Goal: Task Accomplishment & Management: Use online tool/utility

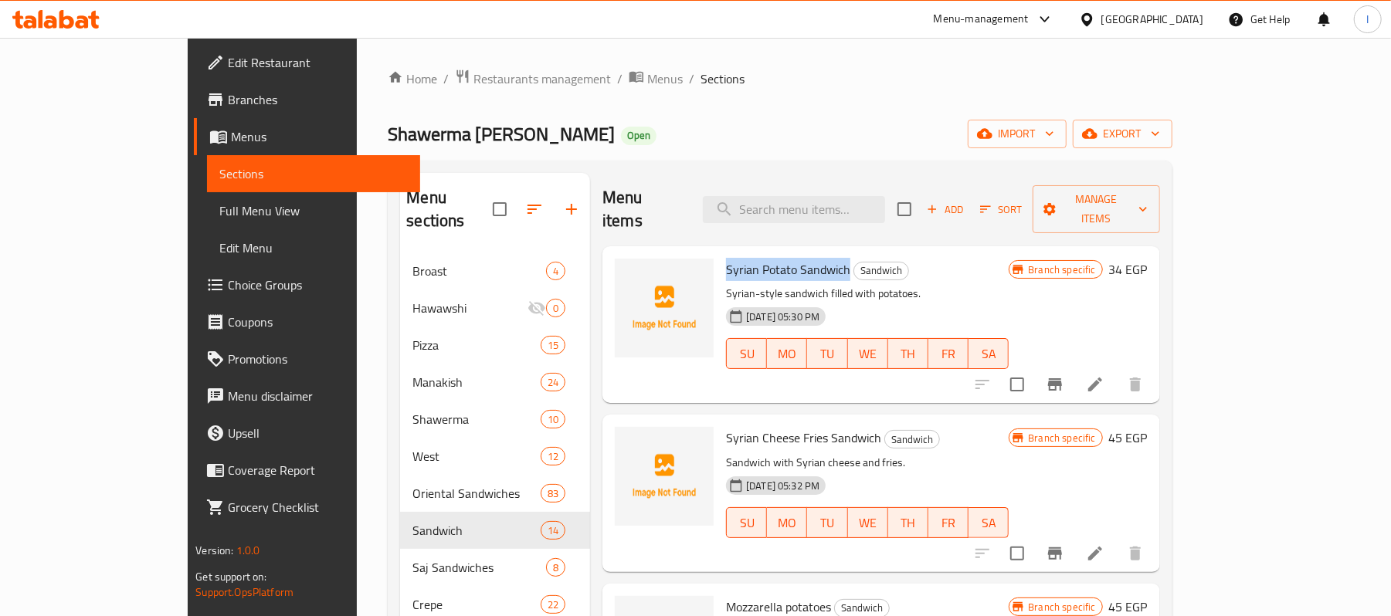
drag, startPoint x: 678, startPoint y: 248, endPoint x: 803, endPoint y: 246, distance: 125.2
click at [803, 259] on h6 "Syrian Potato Sandwich Sandwich" at bounding box center [867, 270] width 283 height 22
copy span "Syrian Potato Sandwich"
click at [634, 278] on circle "upload picture" at bounding box center [636, 280] width 5 height 5
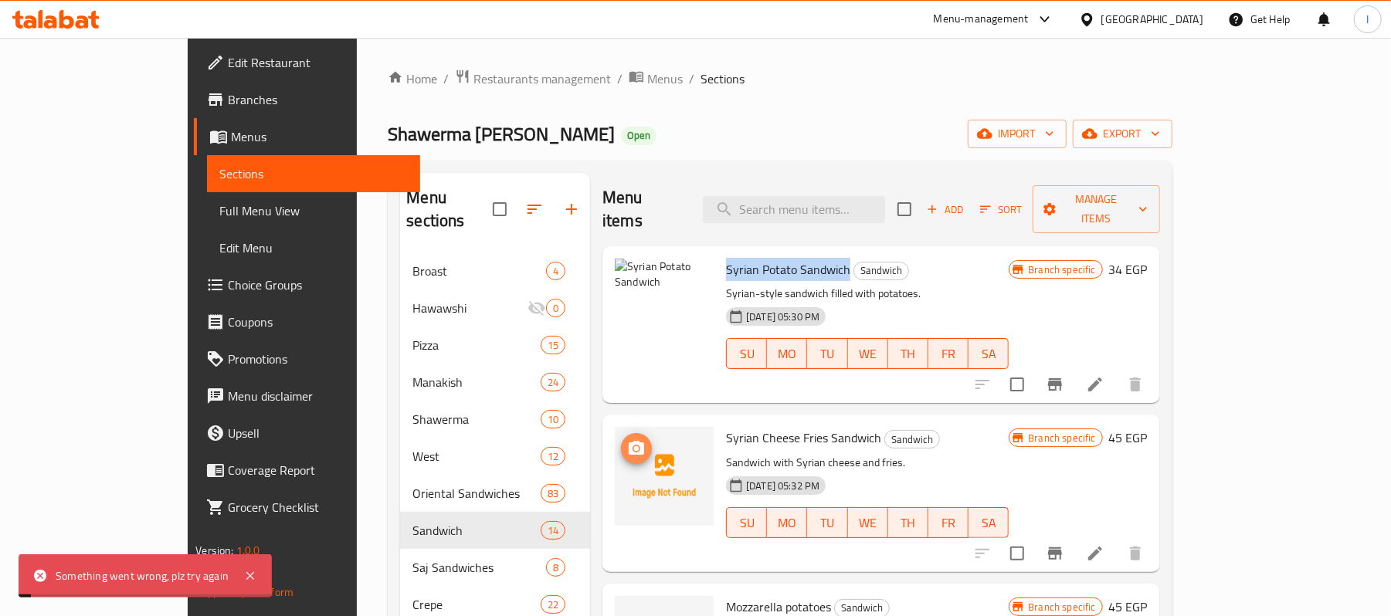
click at [627, 440] on icon "upload picture" at bounding box center [636, 449] width 19 height 19
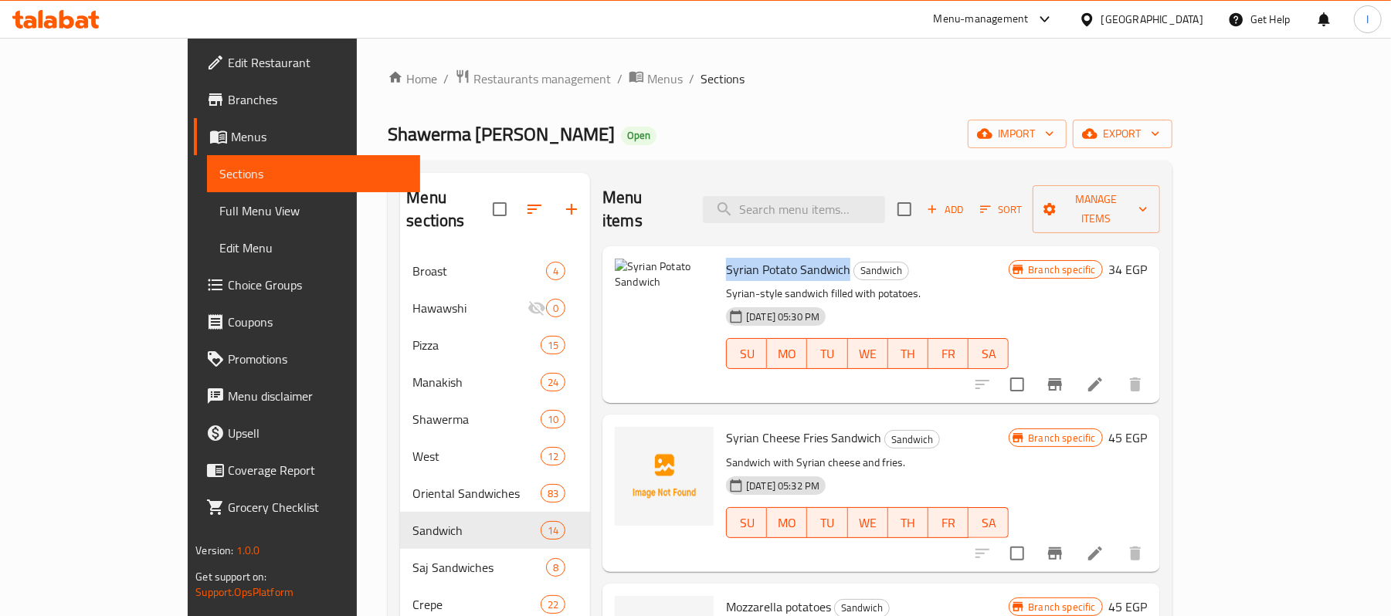
copy span "Syrian Potato Sandwich"
click at [627, 271] on icon "upload picture" at bounding box center [636, 280] width 19 height 19
click at [621, 265] on button "upload picture" at bounding box center [636, 280] width 31 height 31
click at [629, 441] on icon "upload picture" at bounding box center [636, 448] width 15 height 14
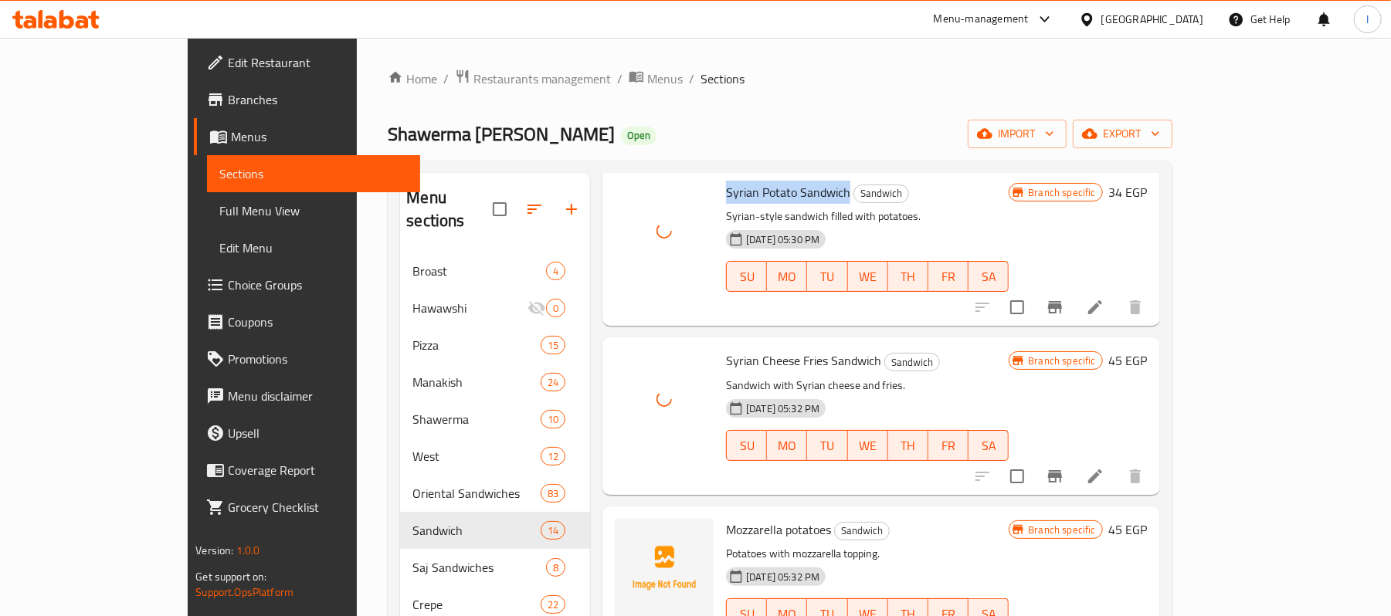
scroll to position [205, 0]
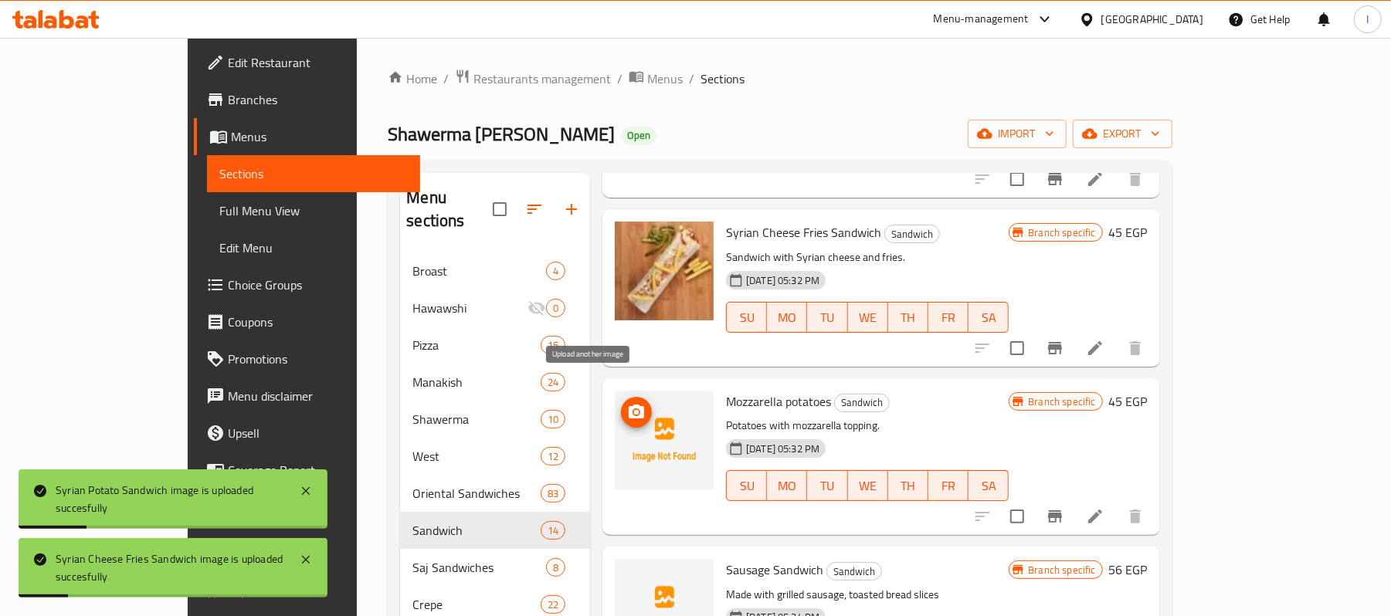
click at [629, 405] on icon "upload picture" at bounding box center [636, 412] width 15 height 14
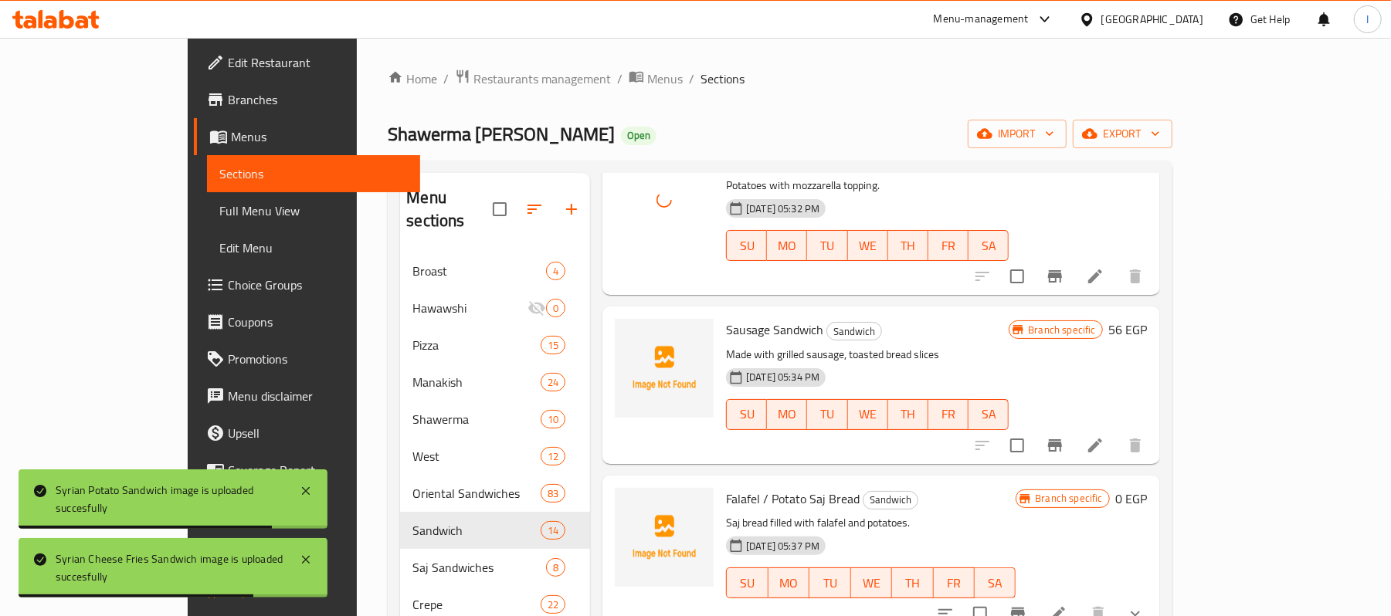
scroll to position [514, 0]
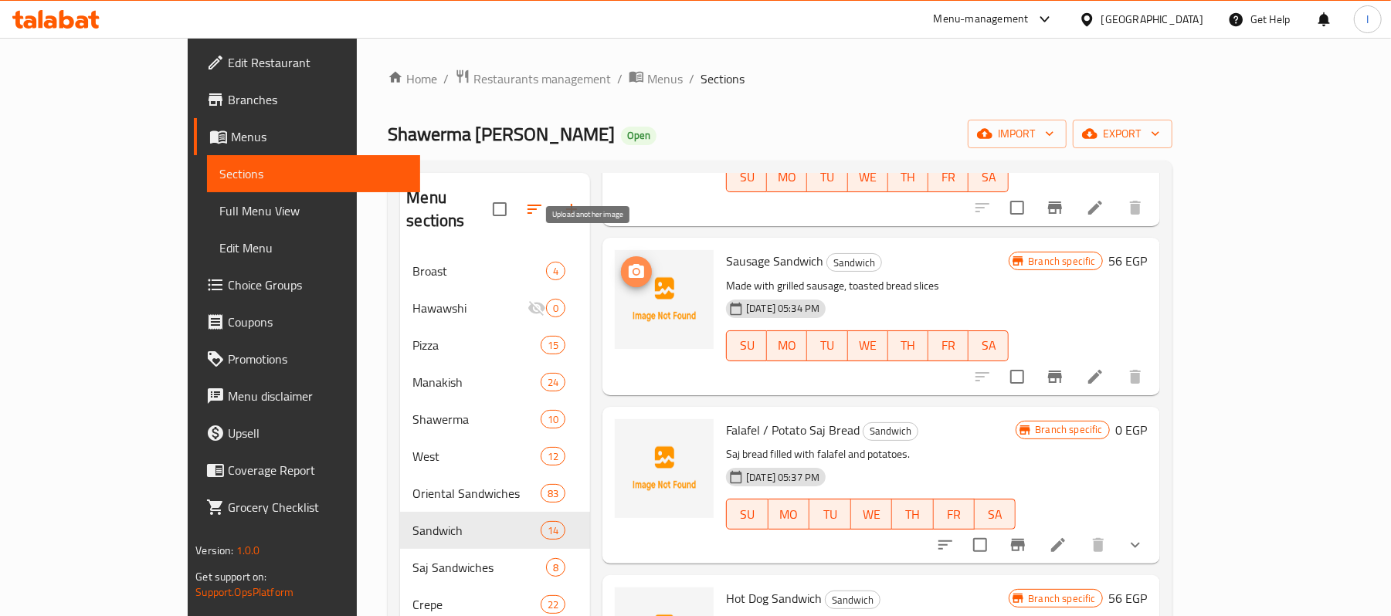
click at [629, 264] on icon "upload picture" at bounding box center [636, 271] width 15 height 14
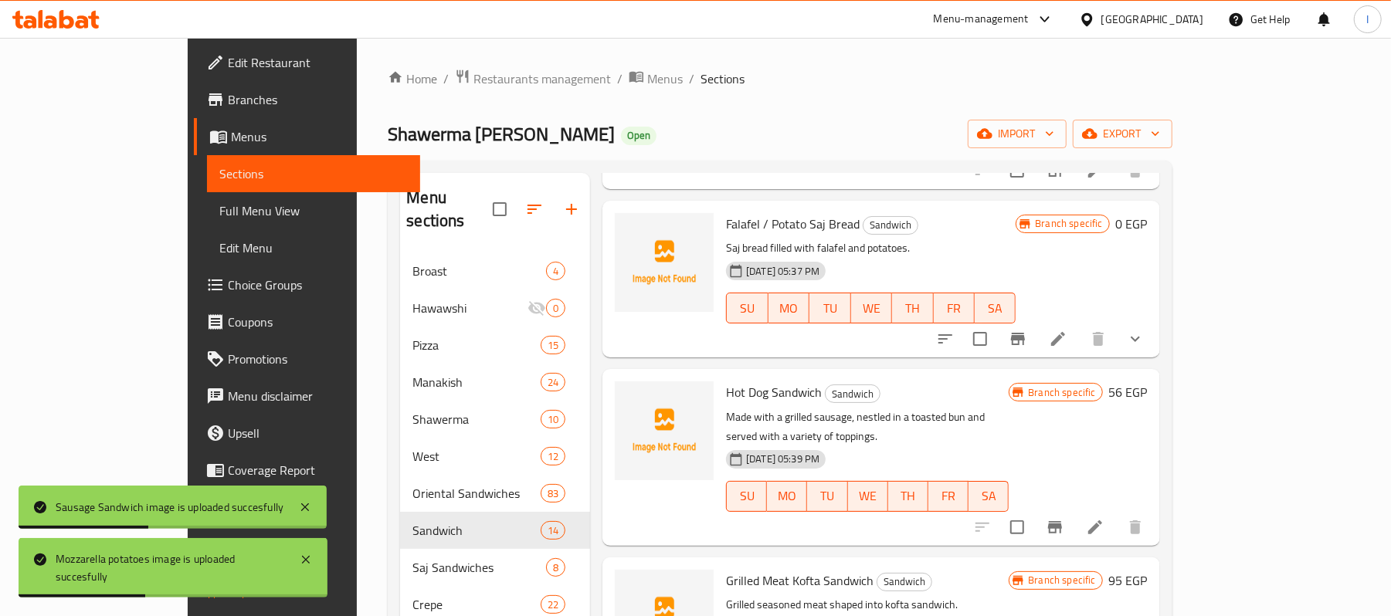
scroll to position [618, 0]
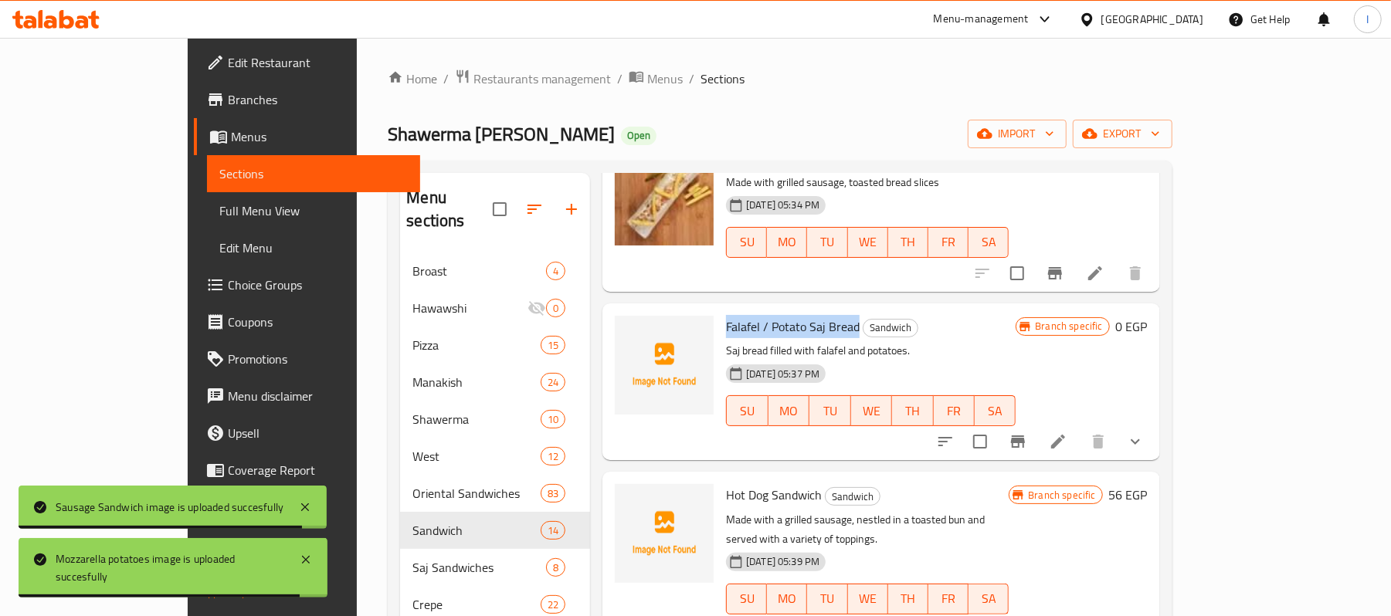
drag, startPoint x: 678, startPoint y: 304, endPoint x: 810, endPoint y: 301, distance: 131.3
click at [810, 315] on span "Falafel / Potato Saj Bread" at bounding box center [793, 326] width 134 height 23
click at [768, 315] on span "Falafel / Potato Saj Bread" at bounding box center [793, 326] width 134 height 23
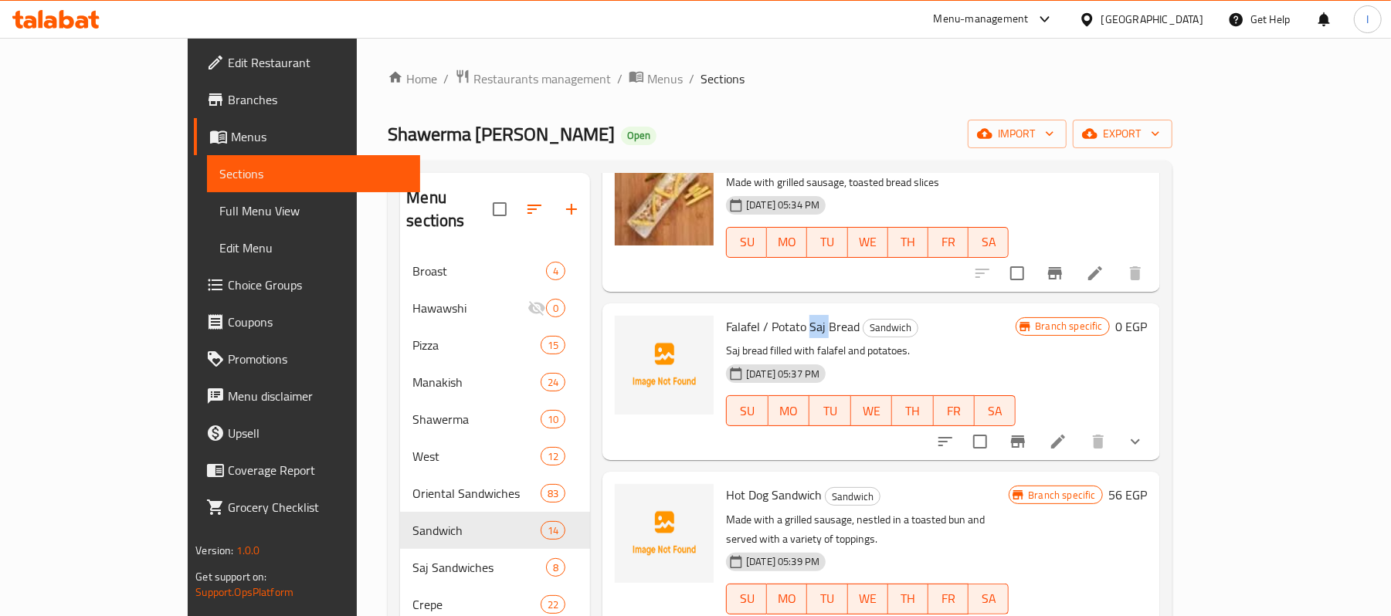
drag, startPoint x: 761, startPoint y: 304, endPoint x: 783, endPoint y: 304, distance: 22.4
click at [783, 315] on span "Falafel / Potato Saj Bread" at bounding box center [793, 326] width 134 height 23
copy span "Saj"
click at [627, 328] on icon "upload picture" at bounding box center [636, 337] width 19 height 19
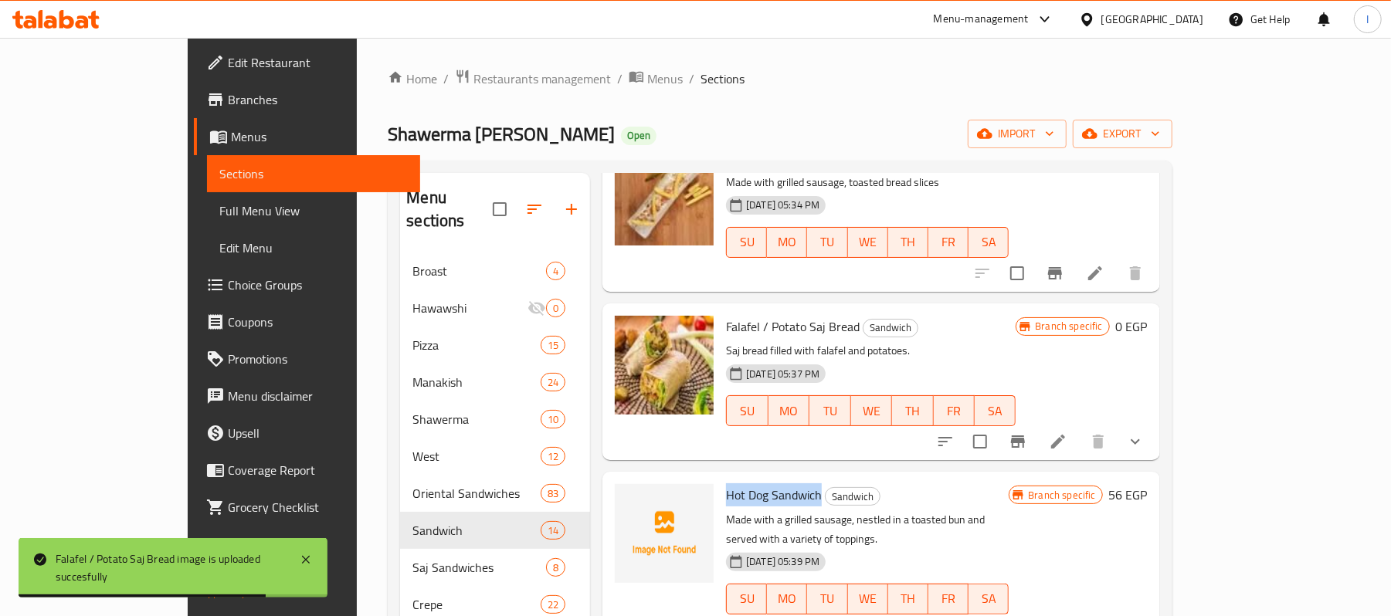
drag, startPoint x: 680, startPoint y: 473, endPoint x: 773, endPoint y: 474, distance: 93.5
click at [773, 484] on span "Hot Dog Sandwich" at bounding box center [774, 495] width 96 height 23
copy span "Hot Dog Sandwich"
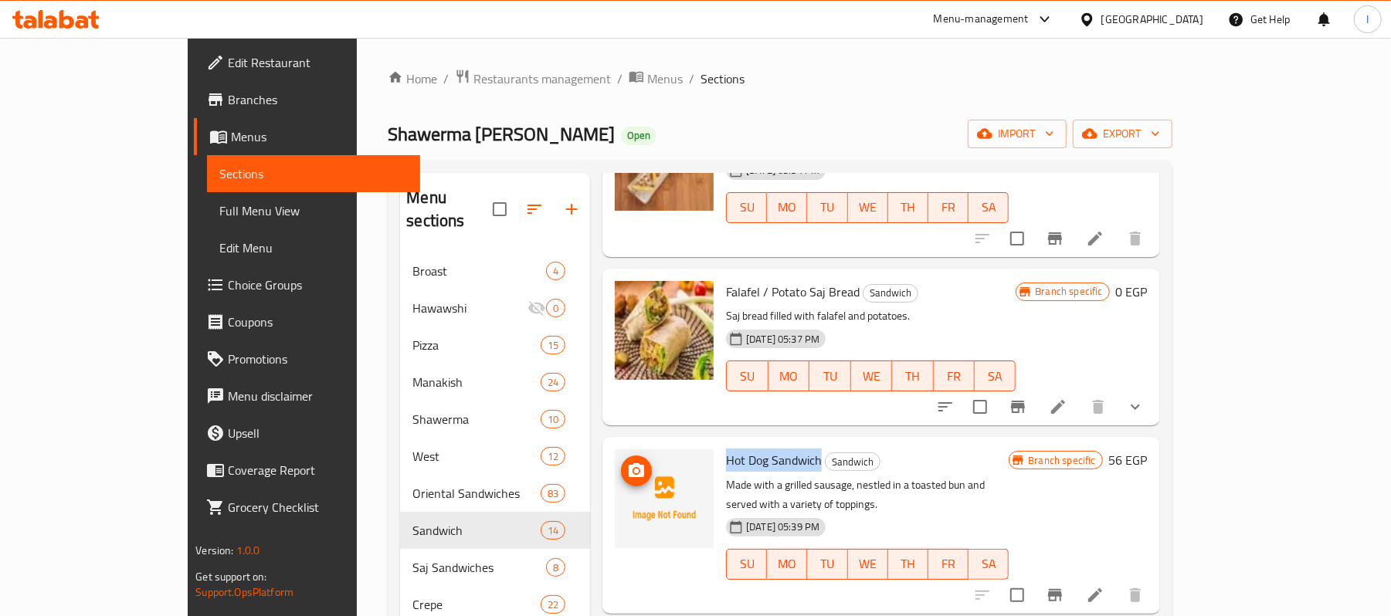
scroll to position [650, 0]
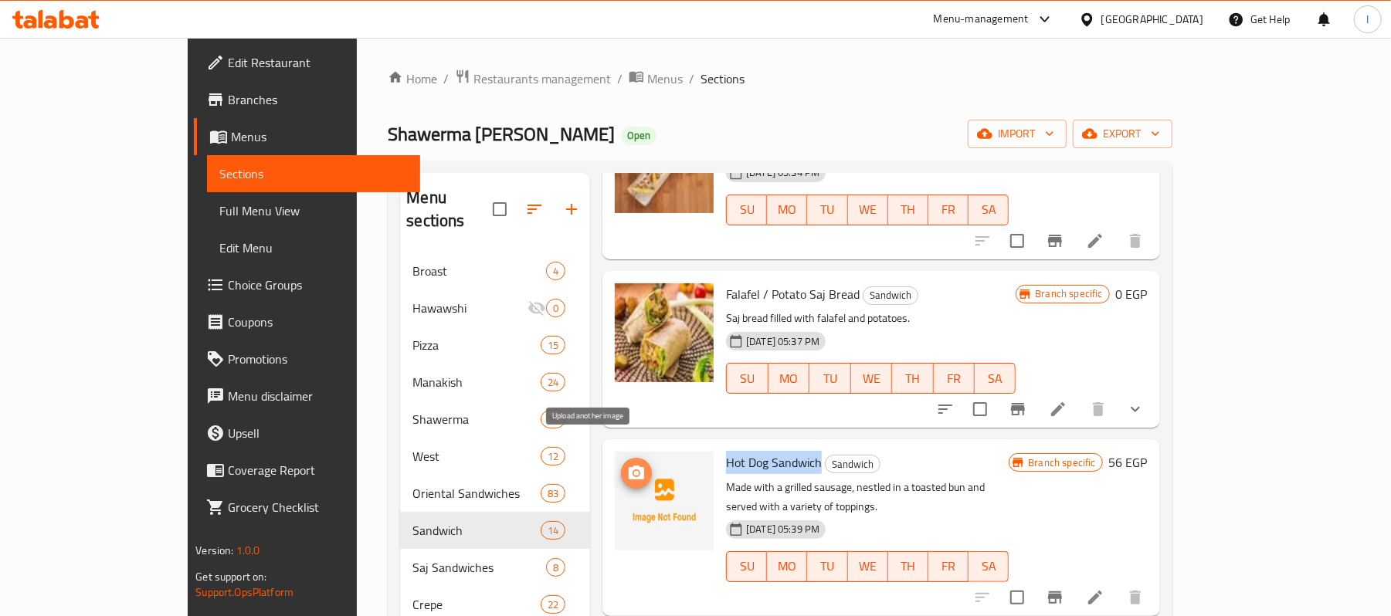
click at [621, 458] on button "upload picture" at bounding box center [636, 473] width 31 height 31
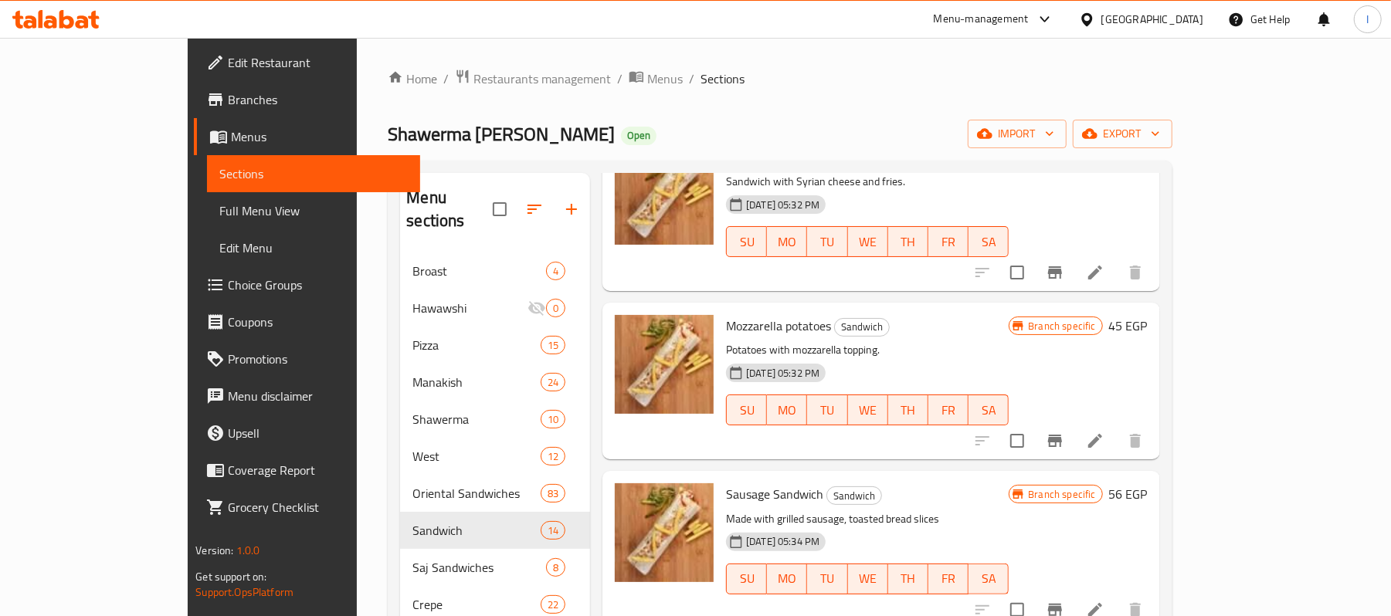
scroll to position [0, 0]
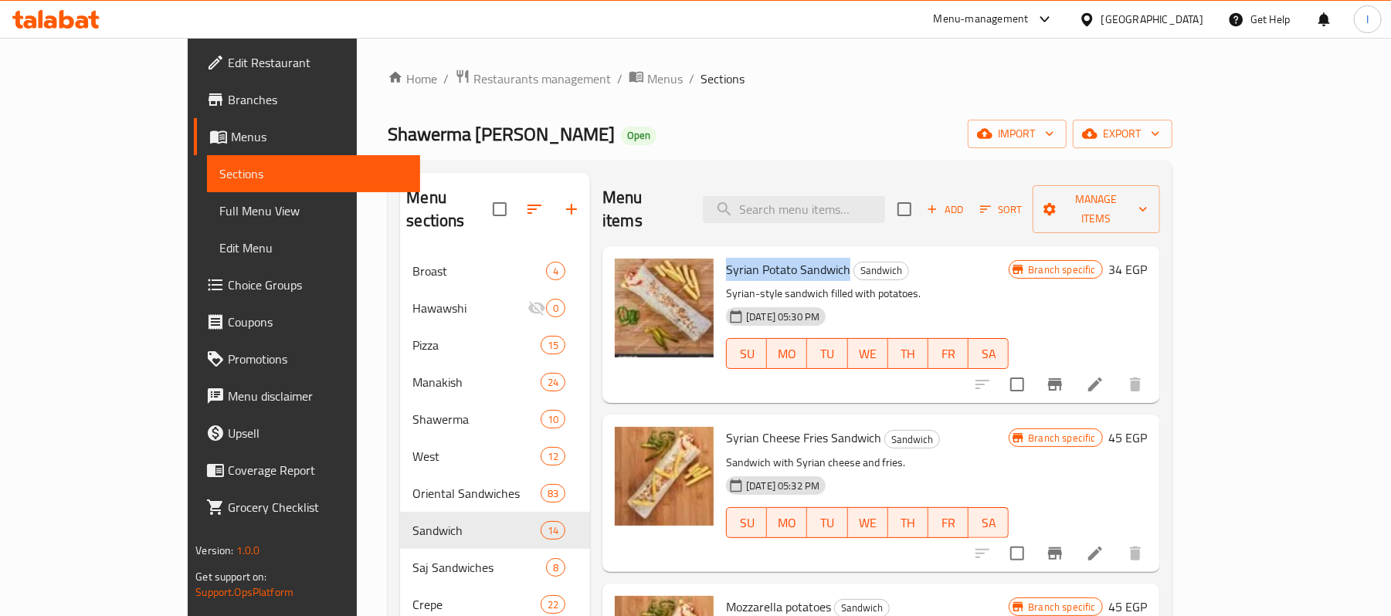
drag, startPoint x: 681, startPoint y: 247, endPoint x: 802, endPoint y: 248, distance: 121.3
click at [802, 259] on h6 "Syrian Potato Sandwich Sandwich" at bounding box center [867, 270] width 283 height 22
copy span "Syrian Potato Sandwich"
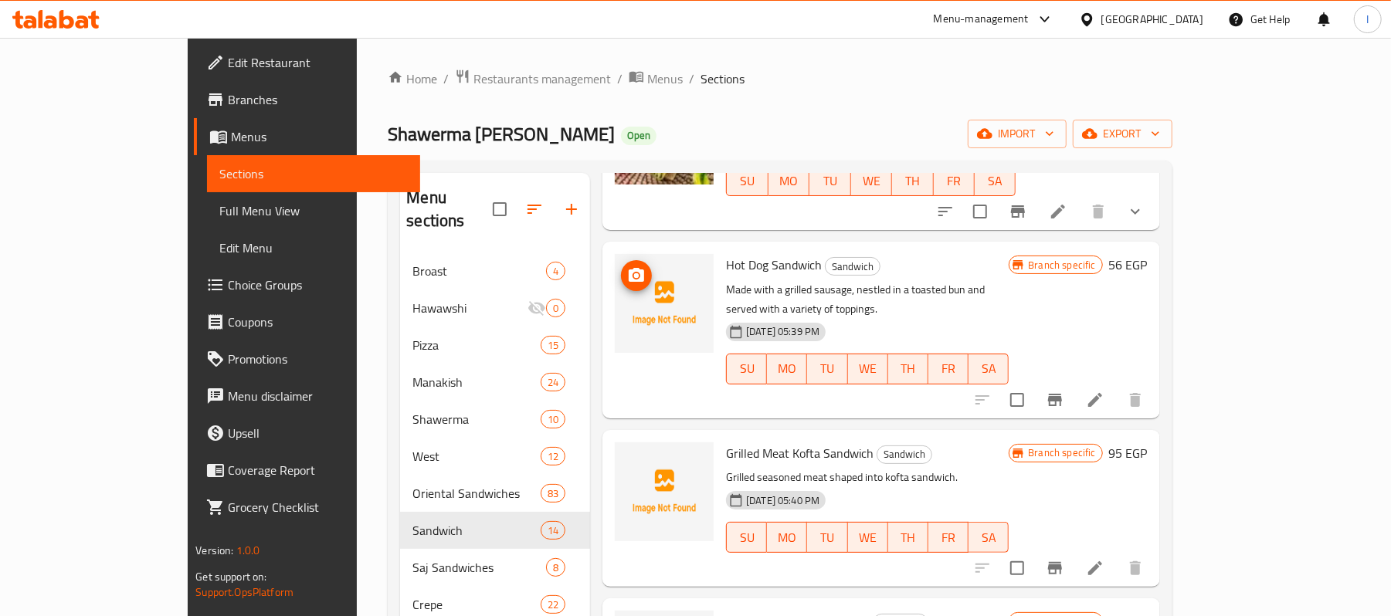
scroll to position [721, 0]
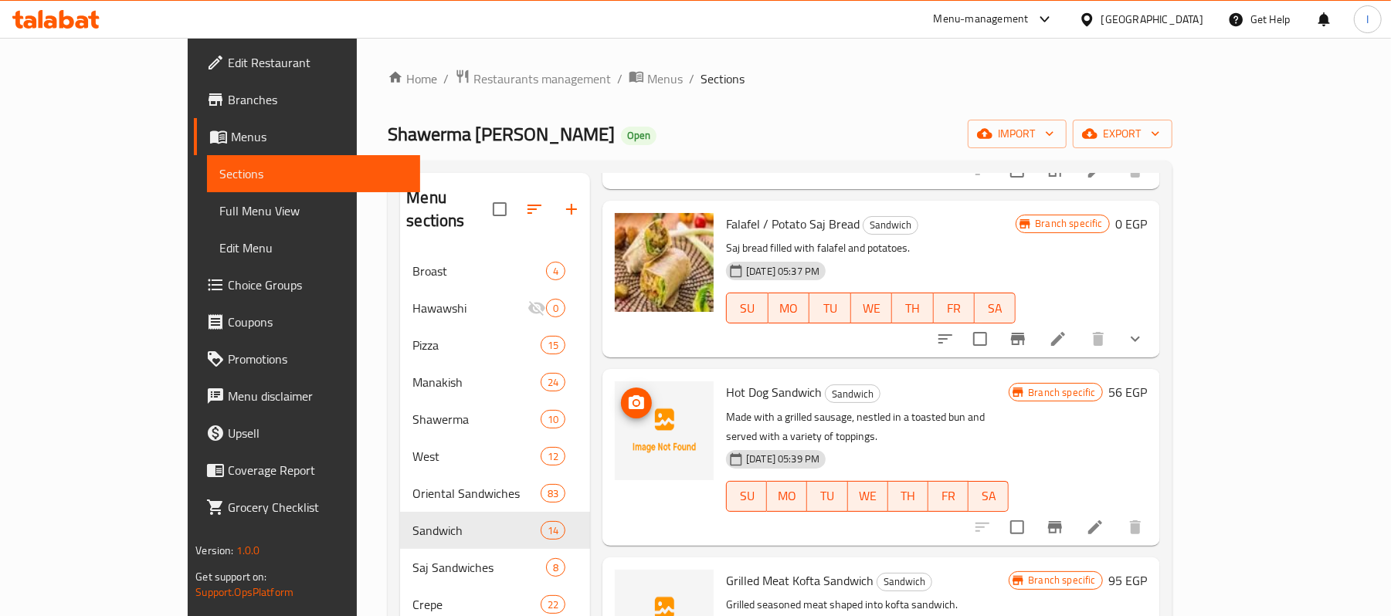
click at [627, 394] on icon "upload picture" at bounding box center [636, 403] width 19 height 19
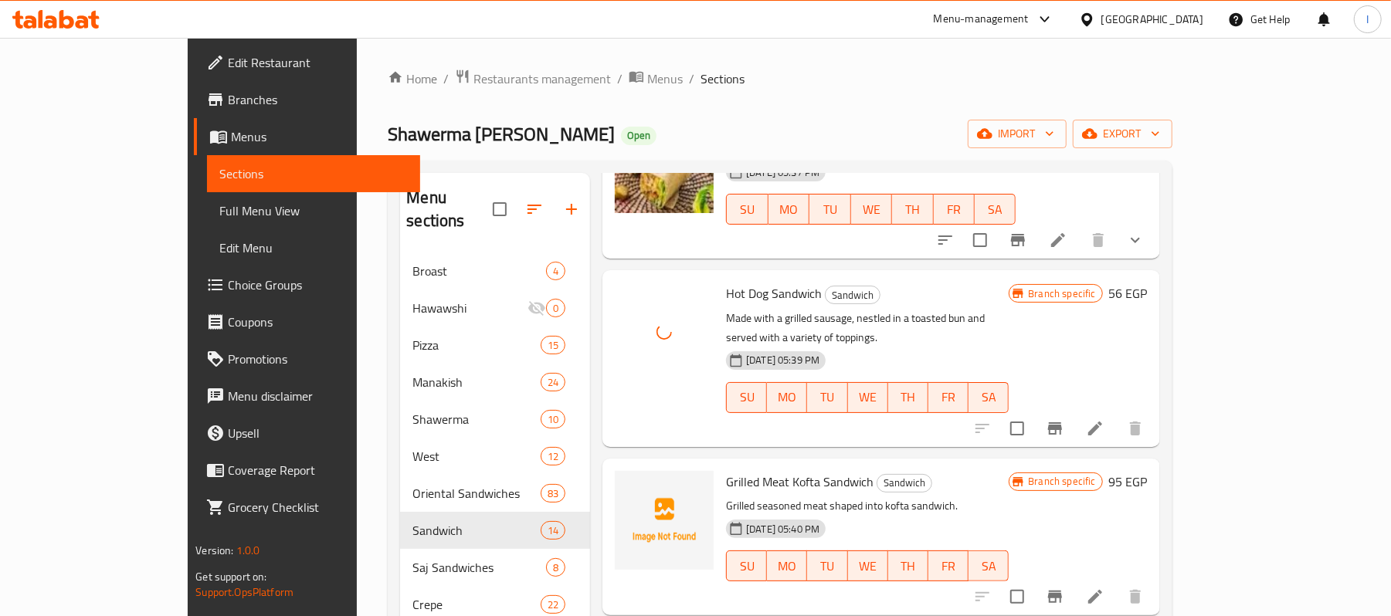
scroll to position [927, 0]
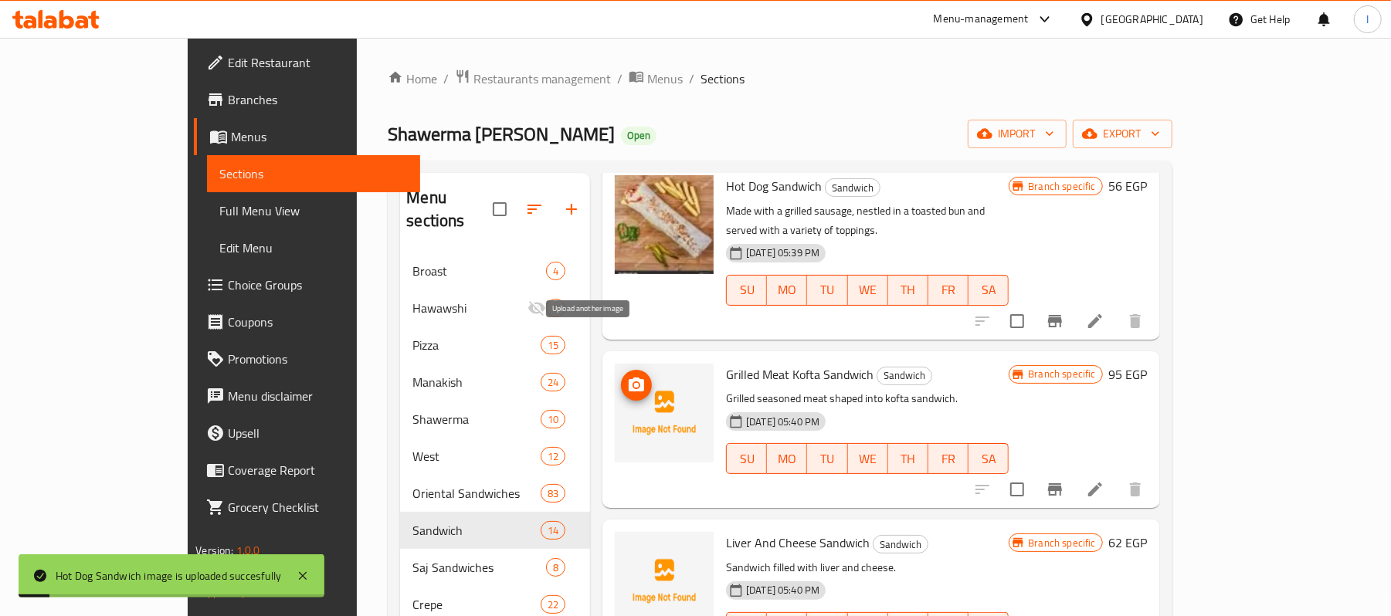
click at [627, 376] on icon "upload picture" at bounding box center [636, 385] width 19 height 19
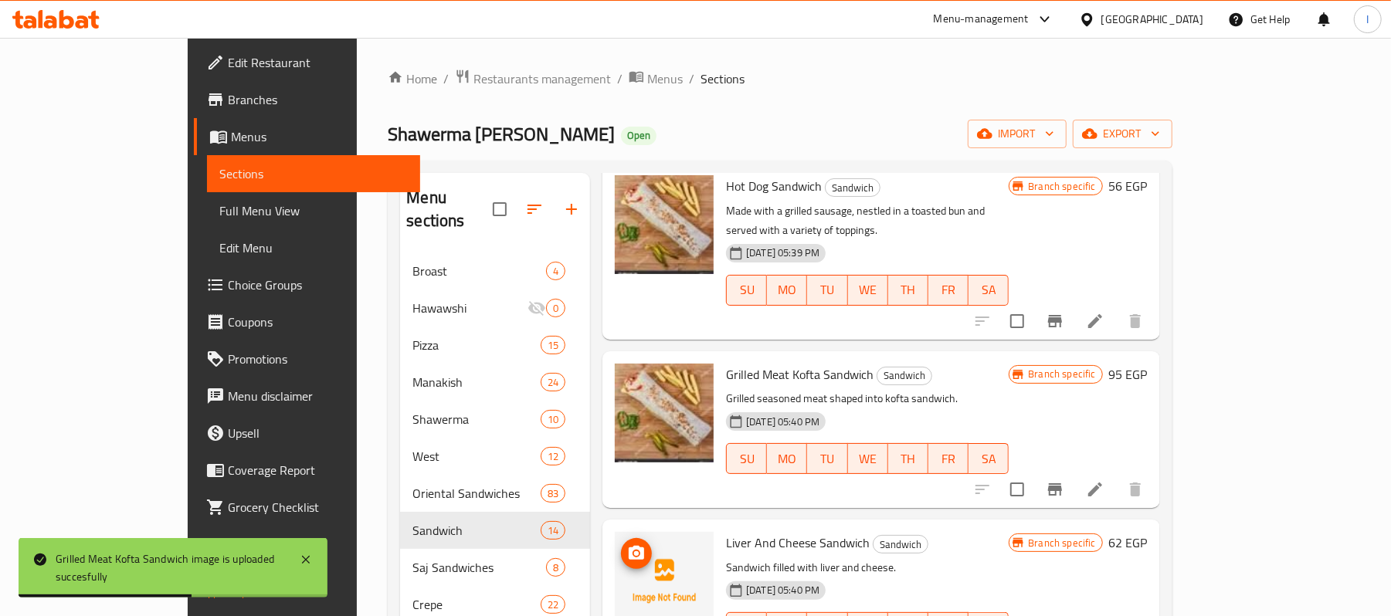
click at [627, 545] on icon "upload picture" at bounding box center [636, 554] width 19 height 19
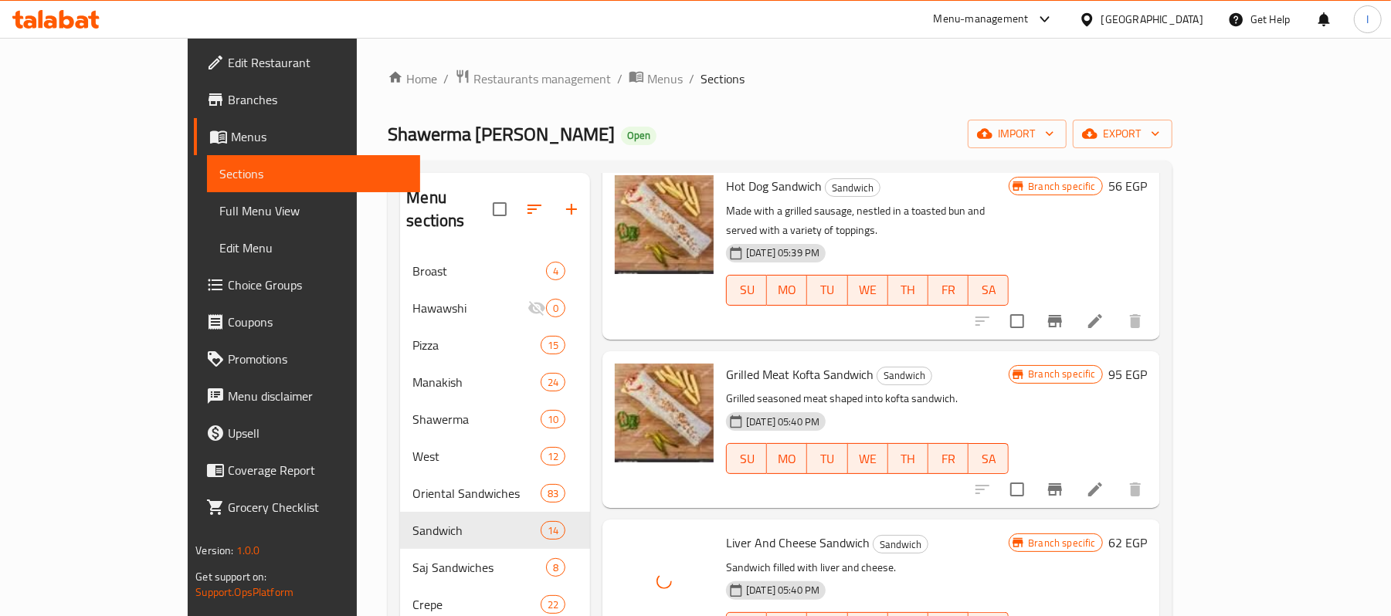
scroll to position [1132, 0]
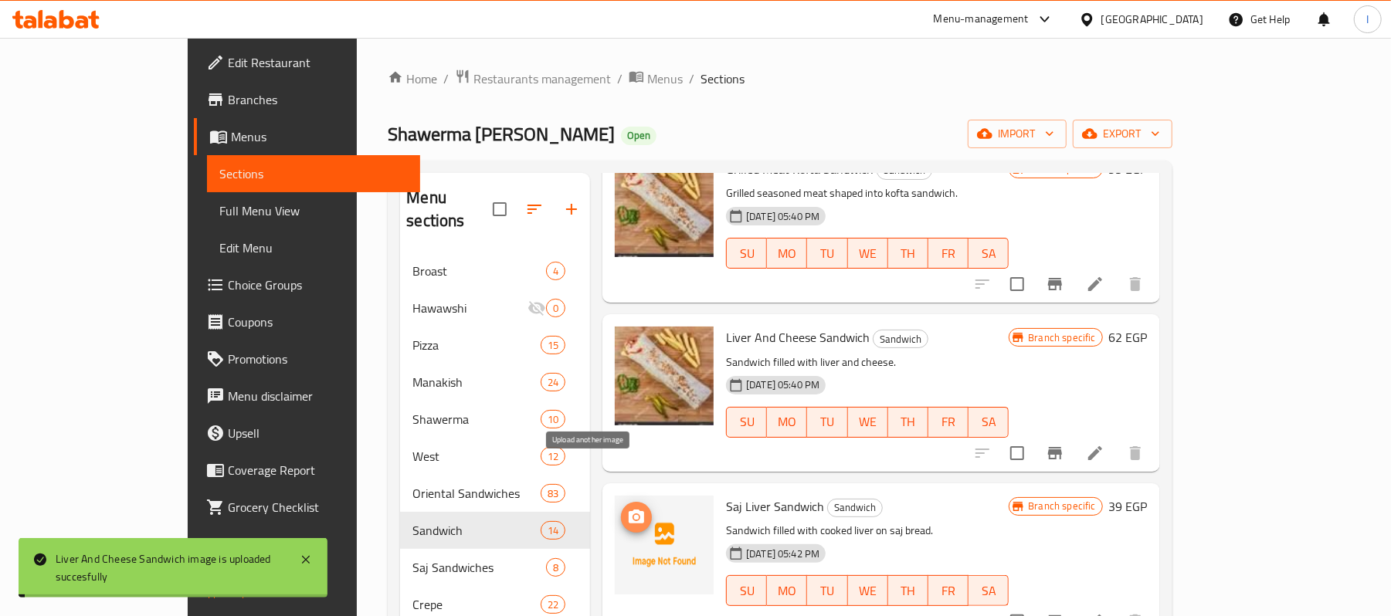
click at [629, 510] on icon "upload picture" at bounding box center [636, 517] width 15 height 14
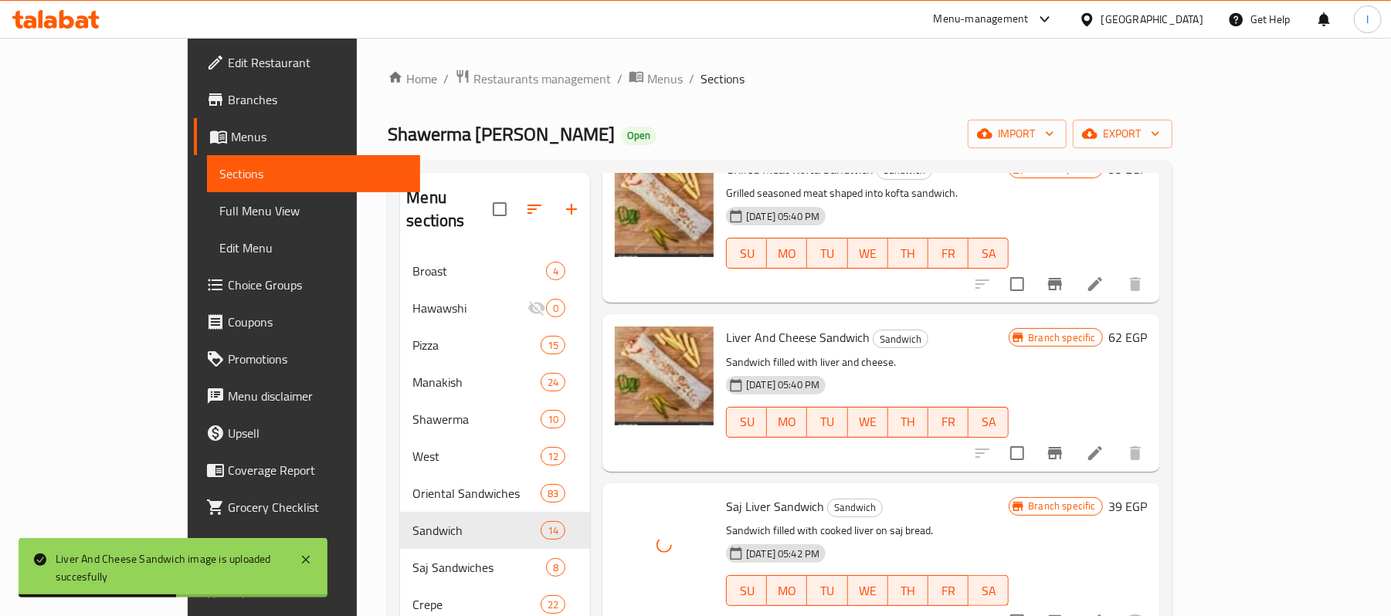
scroll to position [1441, 0]
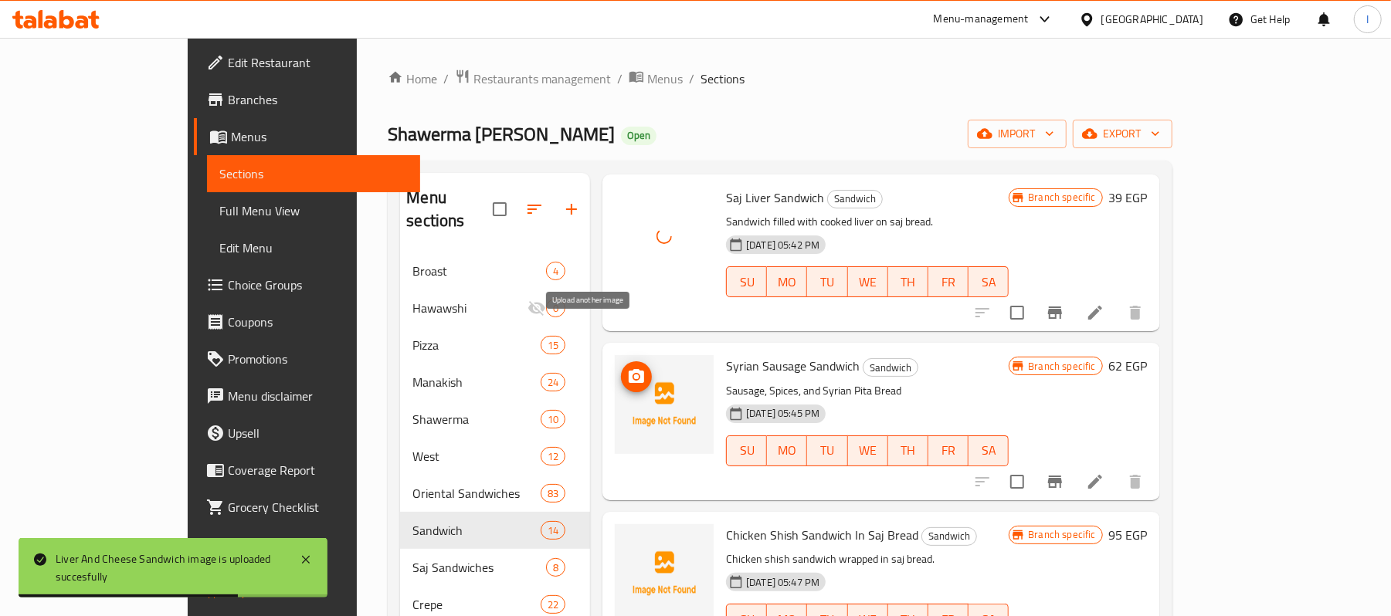
click at [627, 368] on icon "upload picture" at bounding box center [636, 377] width 19 height 19
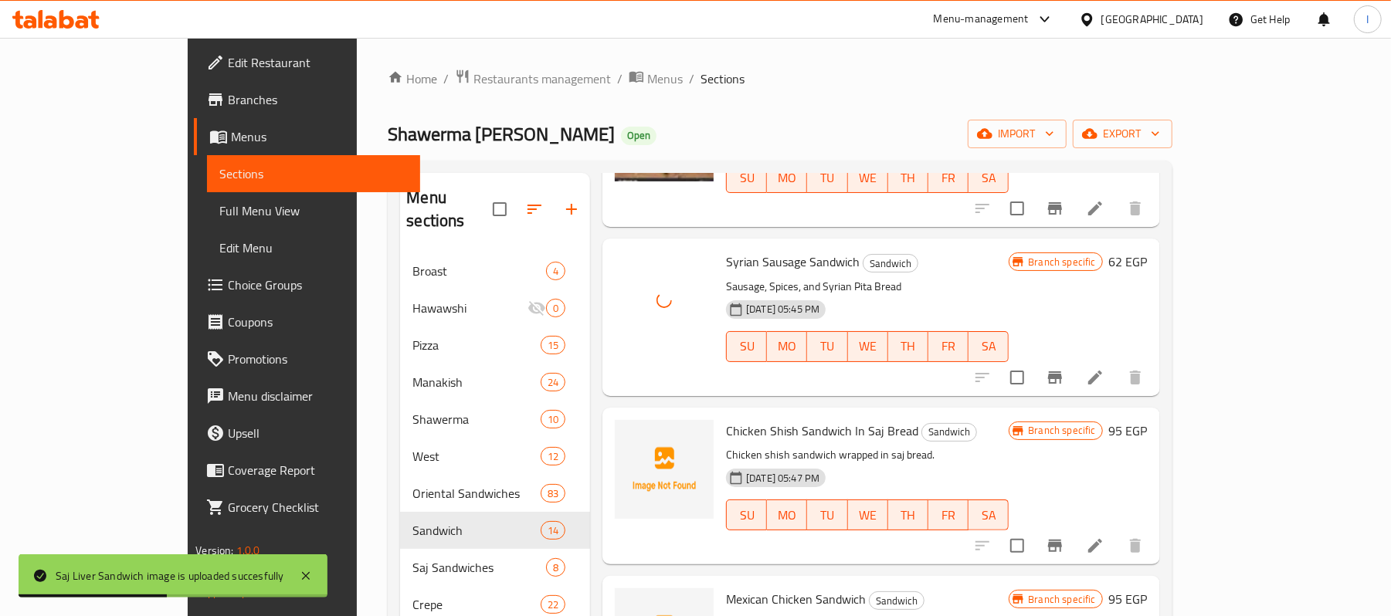
scroll to position [1648, 0]
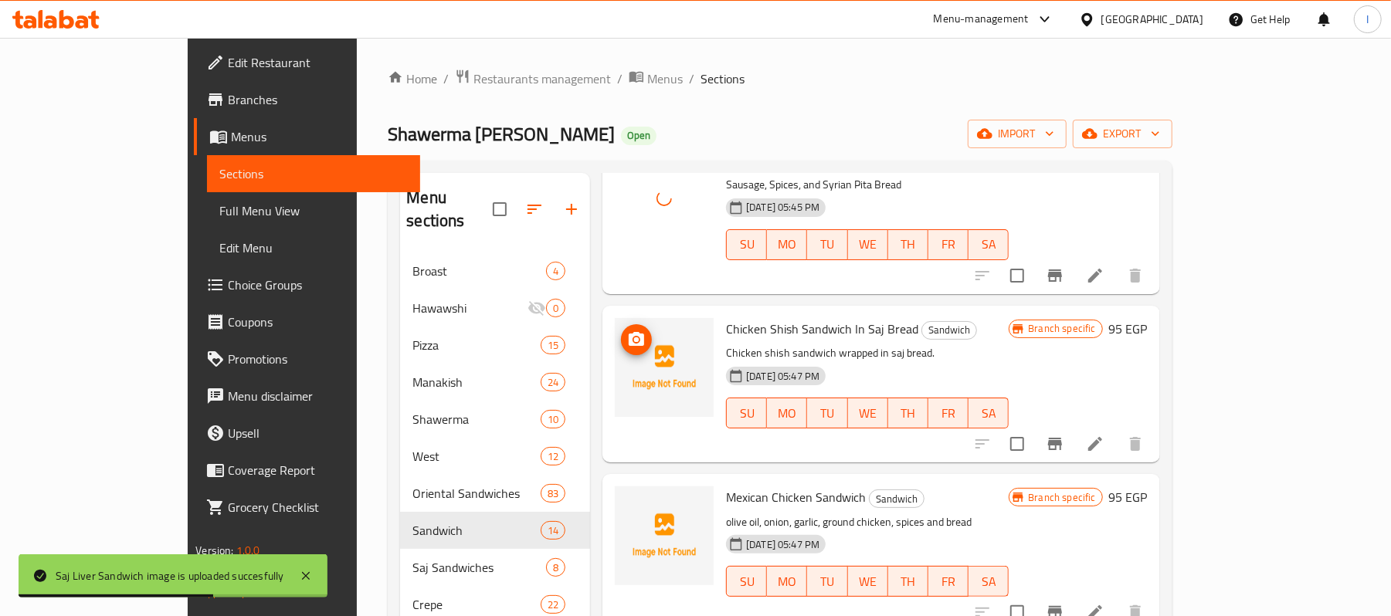
click at [629, 332] on icon "upload picture" at bounding box center [636, 339] width 15 height 14
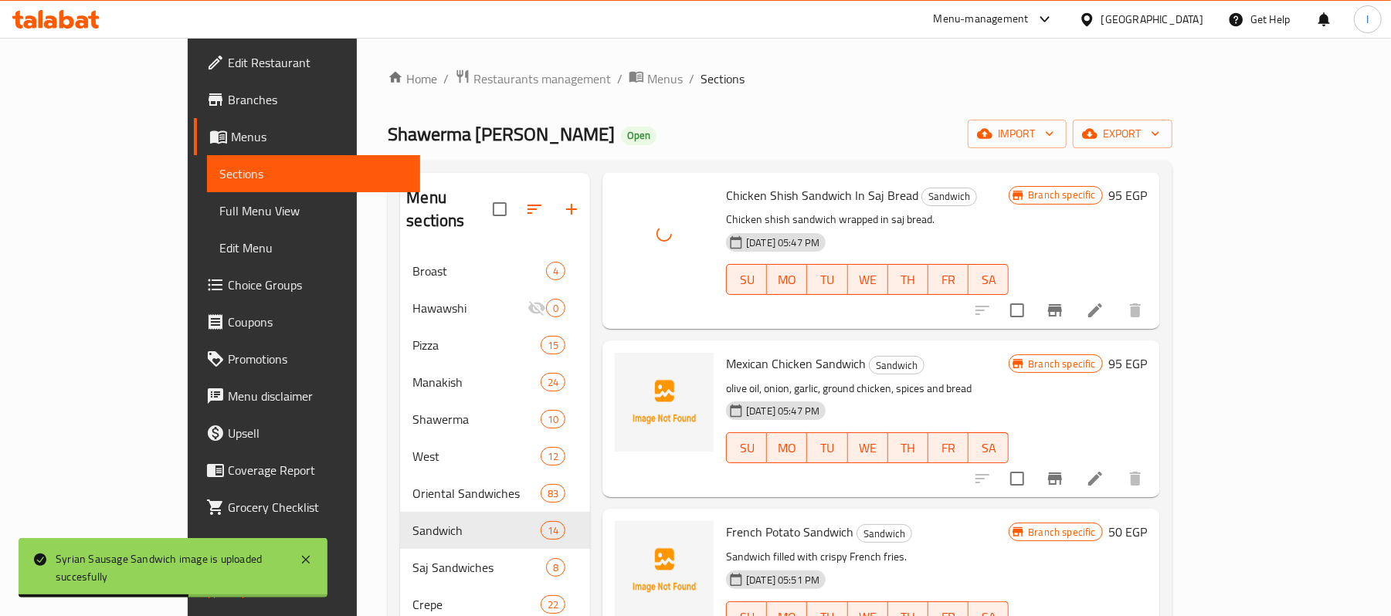
scroll to position [1784, 0]
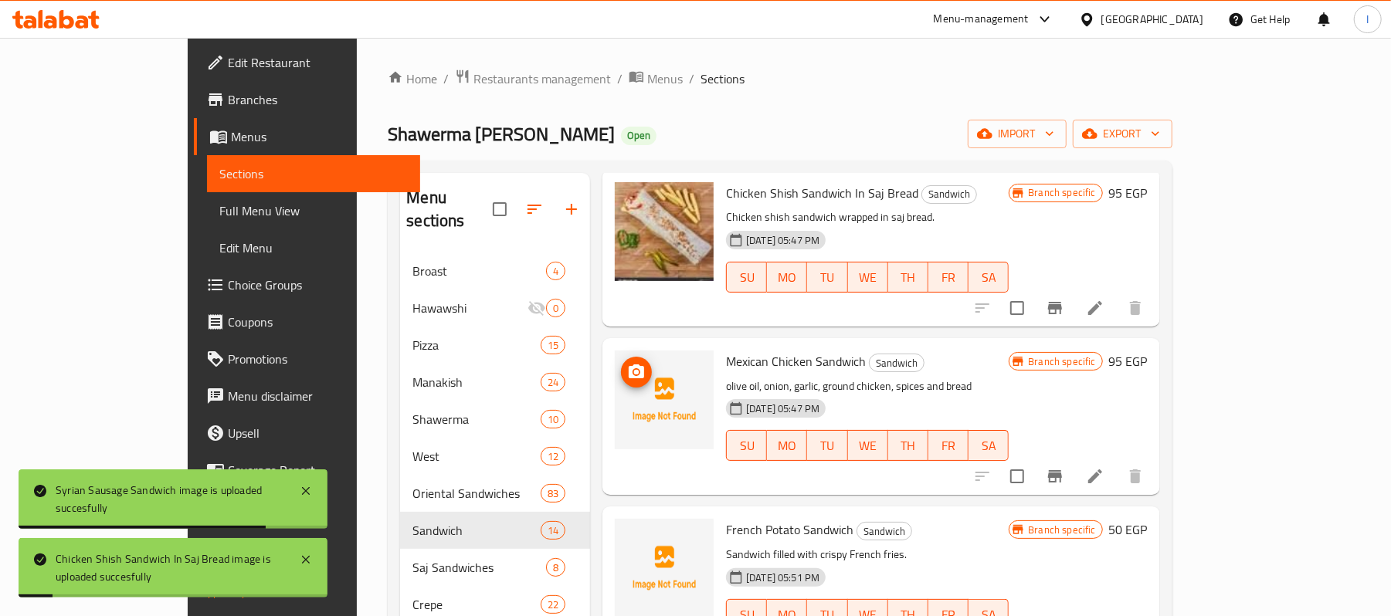
click at [629, 365] on icon "upload picture" at bounding box center [636, 372] width 15 height 14
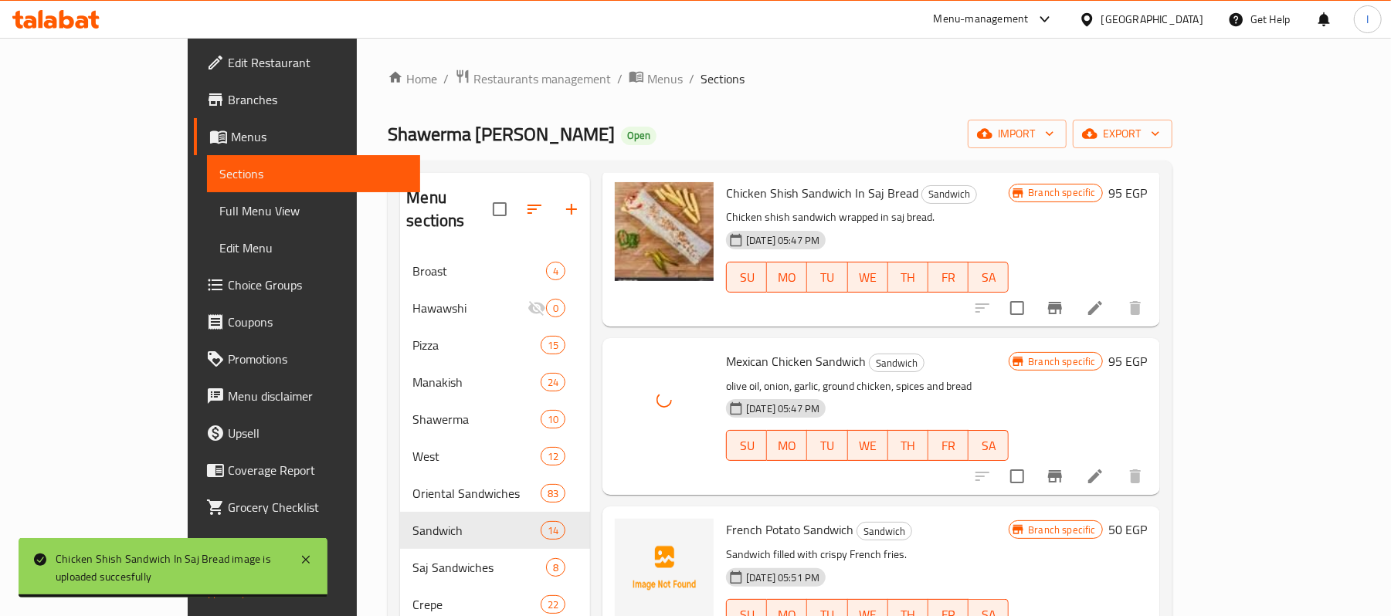
scroll to position [205, 0]
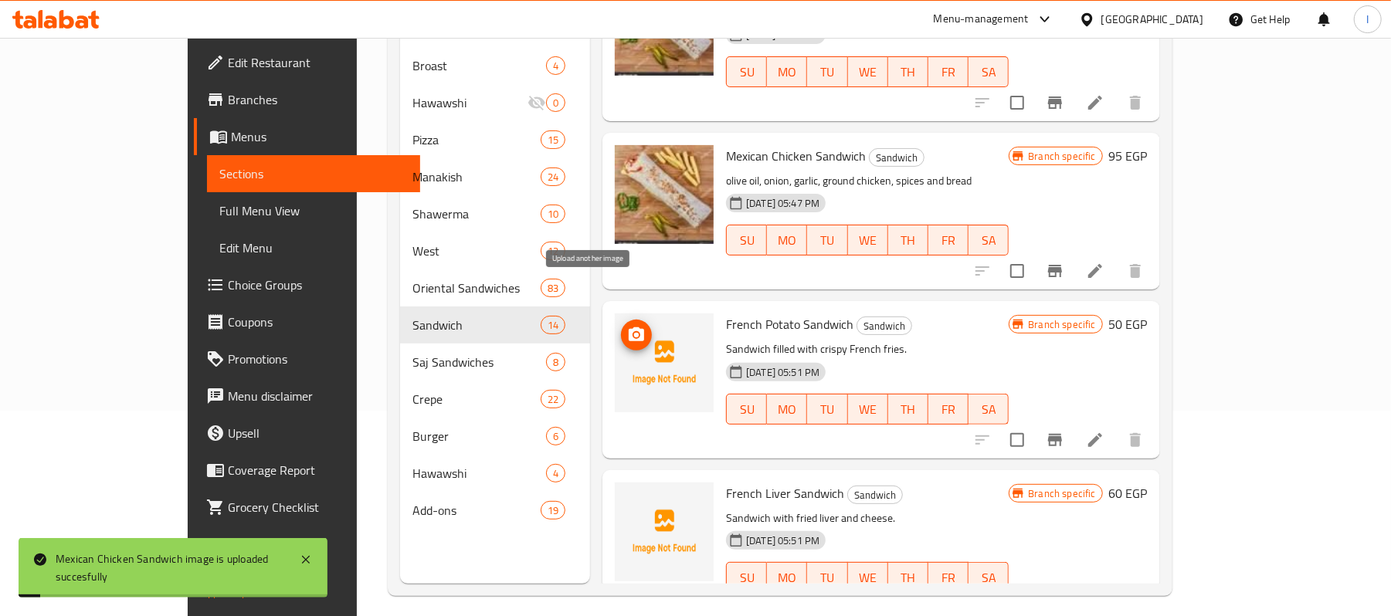
click at [629, 328] on icon "upload picture" at bounding box center [636, 335] width 15 height 14
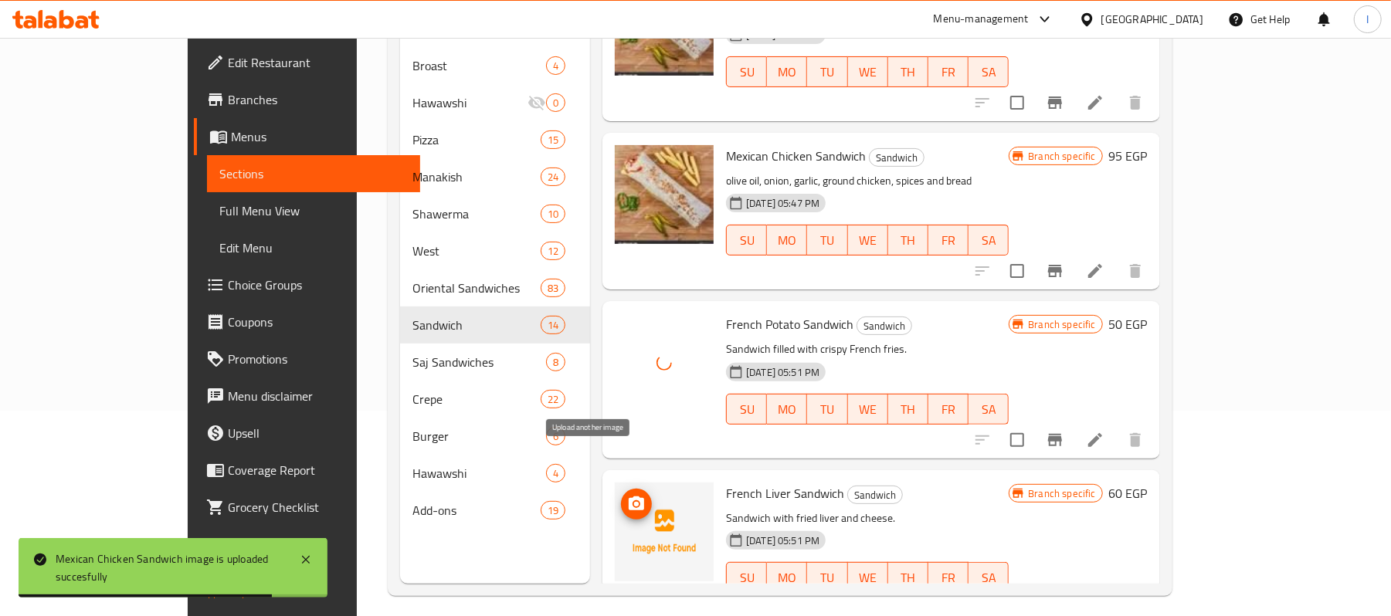
click at [621, 489] on button "upload picture" at bounding box center [636, 504] width 31 height 31
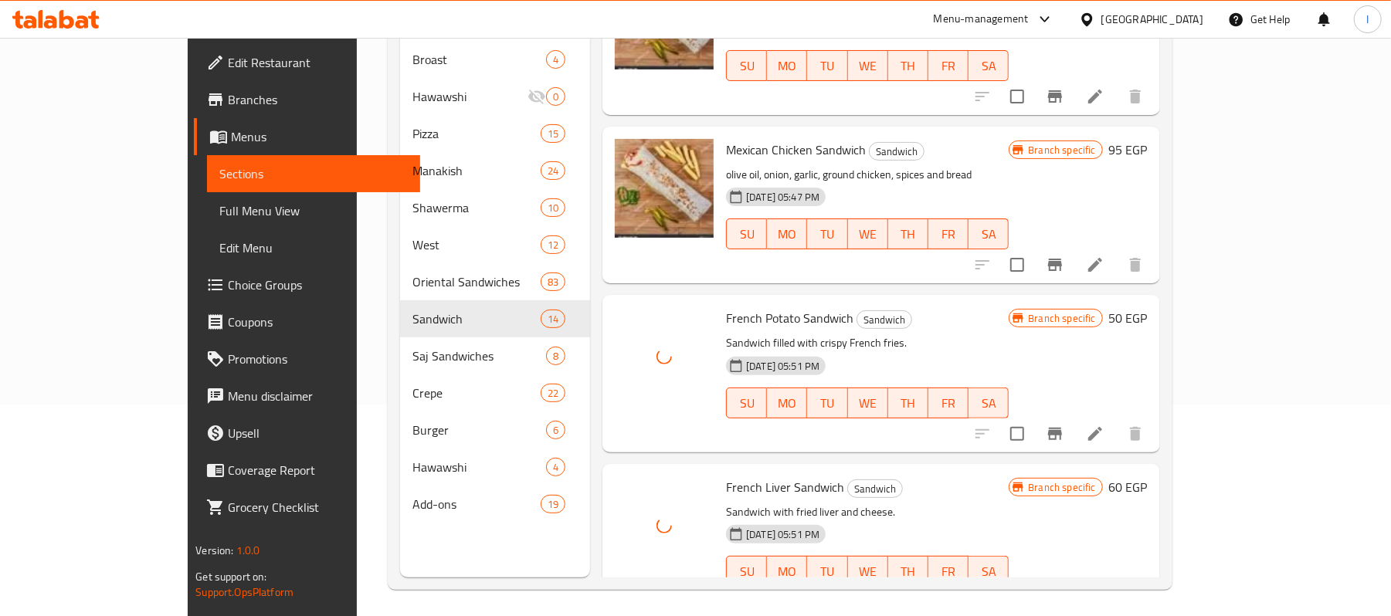
scroll to position [217, 0]
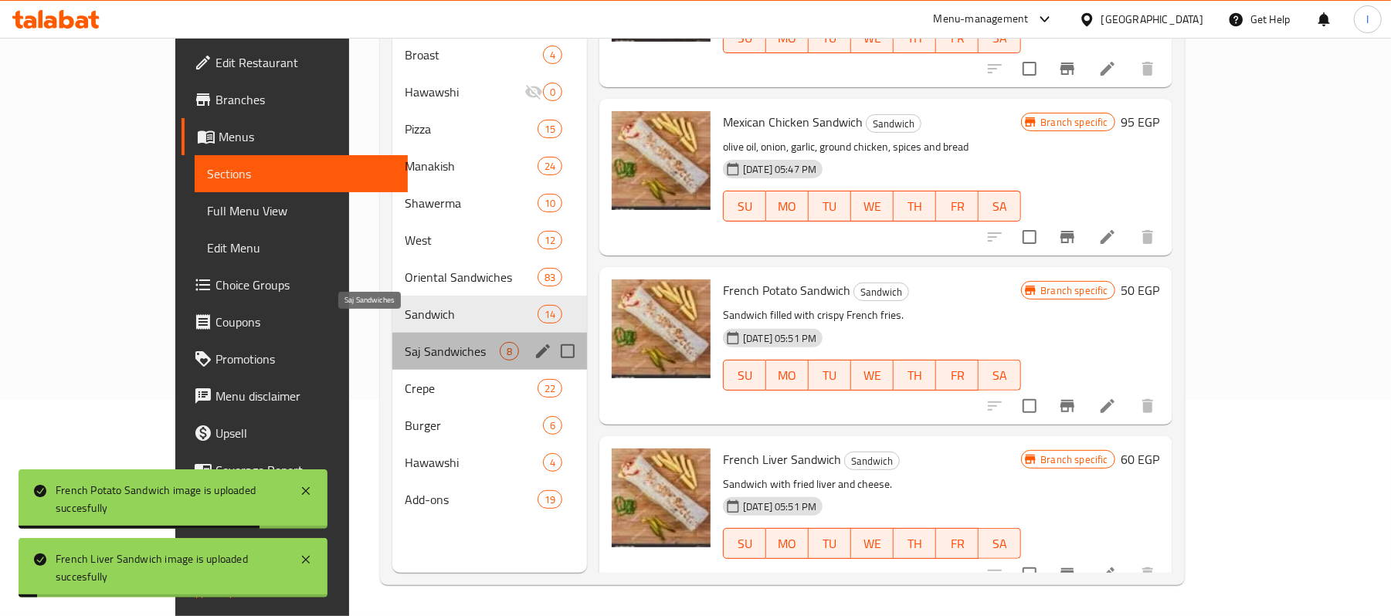
click at [405, 342] on span "Saj Sandwiches" at bounding box center [452, 351] width 95 height 19
